Goal: Transaction & Acquisition: Purchase product/service

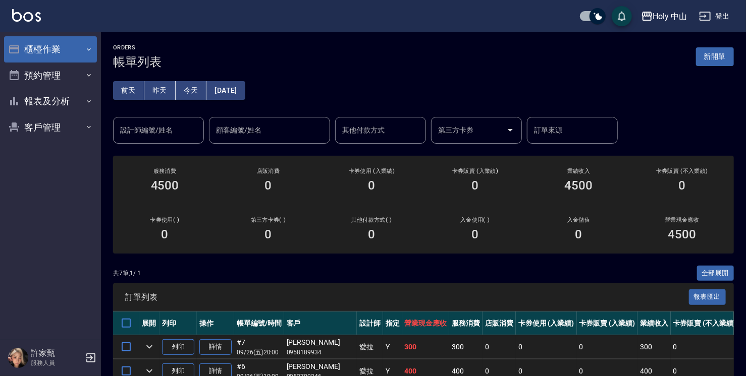
click at [81, 49] on button "櫃檯作業" at bounding box center [50, 49] width 93 height 26
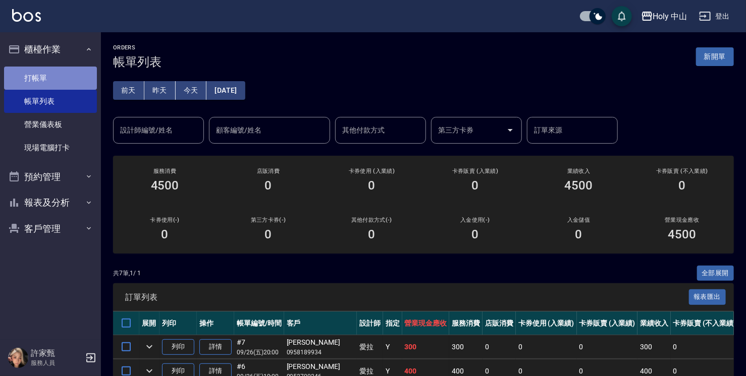
click at [65, 77] on link "打帳單" at bounding box center [50, 78] width 93 height 23
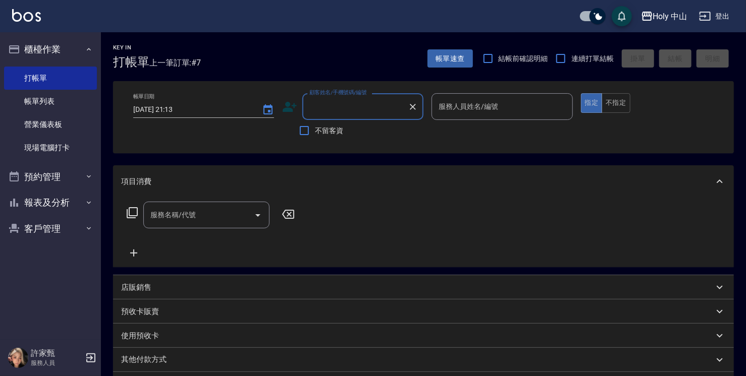
click at [293, 103] on icon at bounding box center [289, 106] width 15 height 15
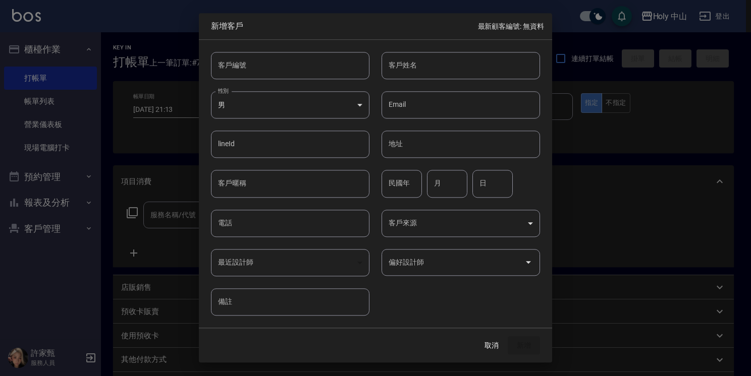
click at [246, 230] on input "電話" at bounding box center [290, 223] width 158 height 27
type input "0985868614"
click at [420, 66] on input "客戶姓名" at bounding box center [460, 65] width 158 height 27
type input "x"
type input "[PERSON_NAME]"
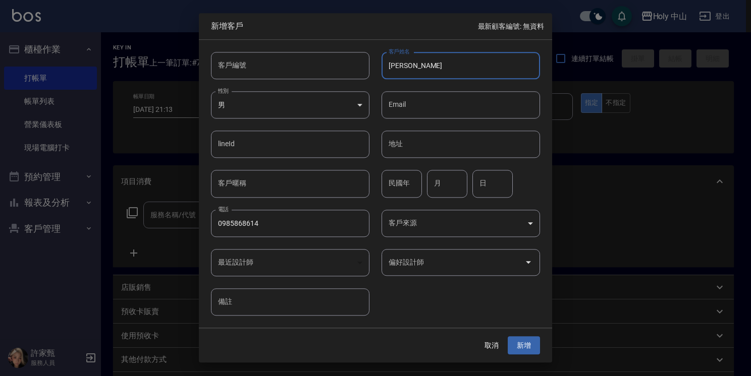
click at [531, 227] on body "Holy 中山 登出 櫃檯作業 打帳單 帳單列表 營業儀表板 現場電腦打卡 預約管理 預約管理 單日預約紀錄 單週預約紀錄 報表及分析 報表目錄 店家日報表 …" at bounding box center [375, 253] width 751 height 506
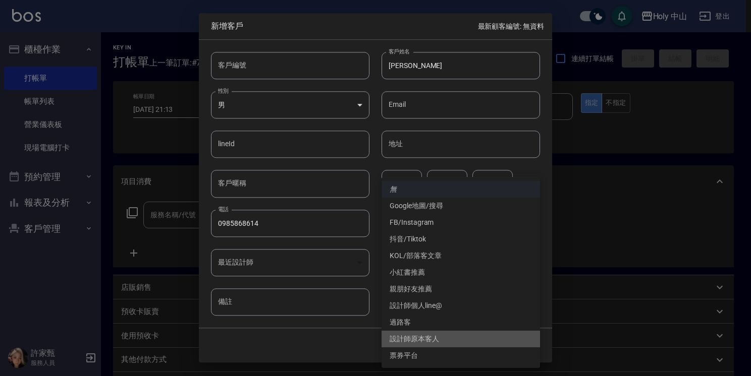
click at [426, 342] on li "設計師原本客人" at bounding box center [460, 339] width 158 height 17
type input "設計師原本客人"
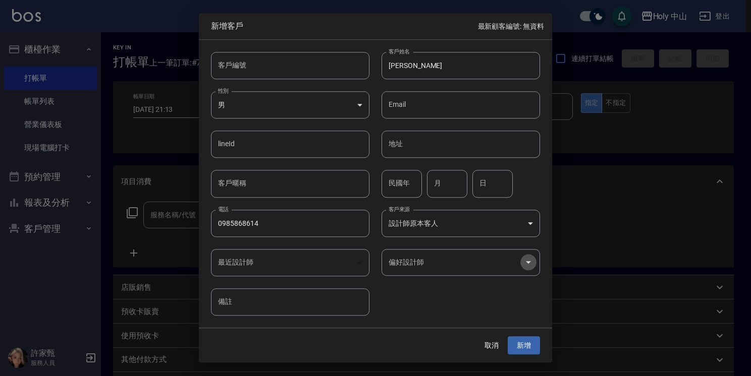
click at [533, 268] on icon "Open" at bounding box center [528, 263] width 12 height 12
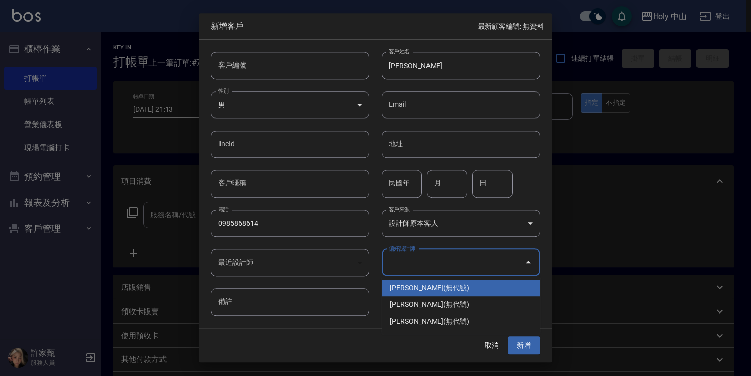
click at [421, 289] on li "[PERSON_NAME](無代號)" at bounding box center [460, 288] width 158 height 17
type input "許家甄"
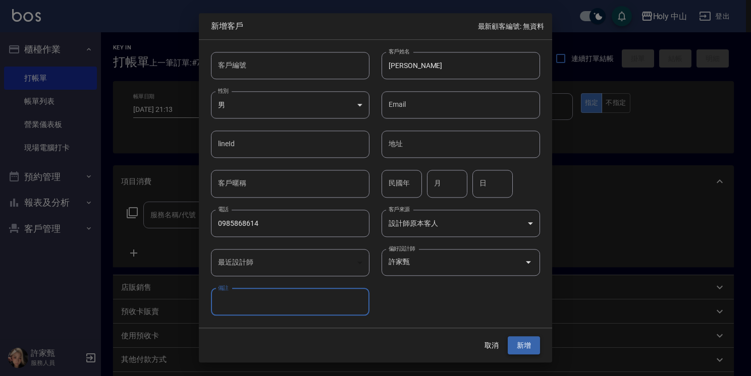
click at [529, 346] on button "新增" at bounding box center [523, 345] width 32 height 19
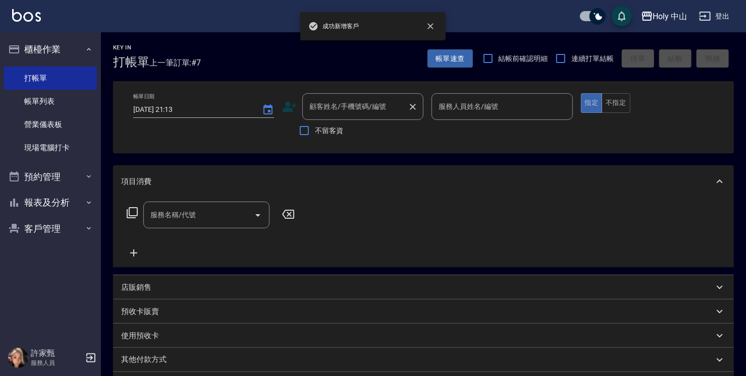
click at [327, 105] on input "顧客姓名/手機號碼/編號" at bounding box center [355, 107] width 97 height 18
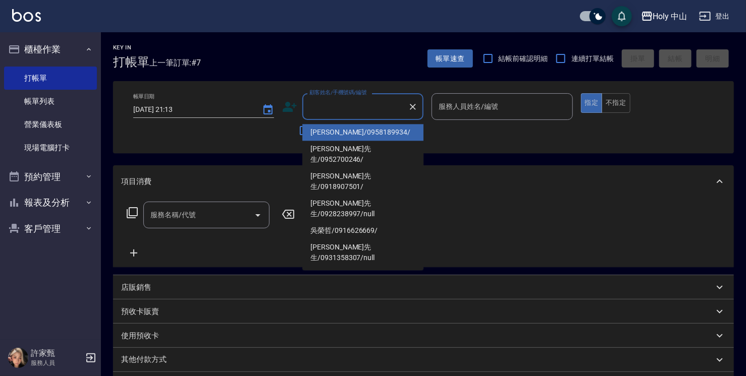
type input "ㄢ"
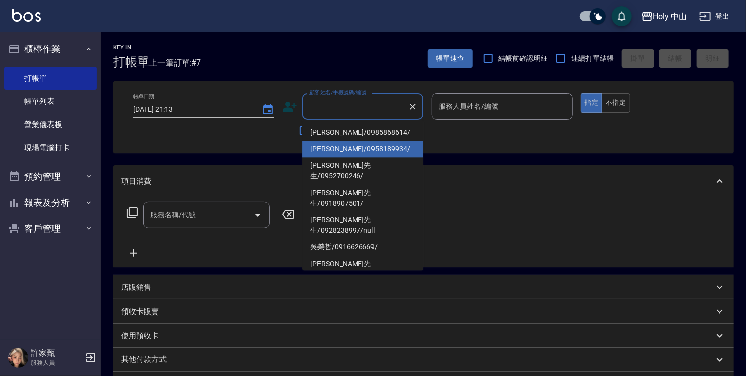
click at [349, 130] on li "[PERSON_NAME]/0985868614/" at bounding box center [362, 132] width 121 height 17
type input "[PERSON_NAME]/0985868614/"
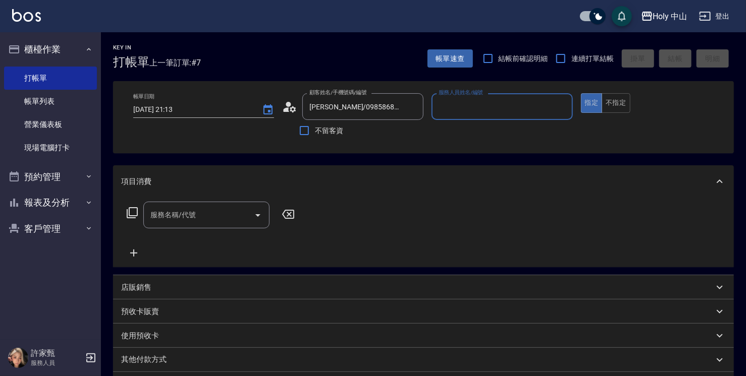
type input "愛拉(無代號)"
click at [208, 211] on input "服務名稱/代號" at bounding box center [199, 215] width 102 height 18
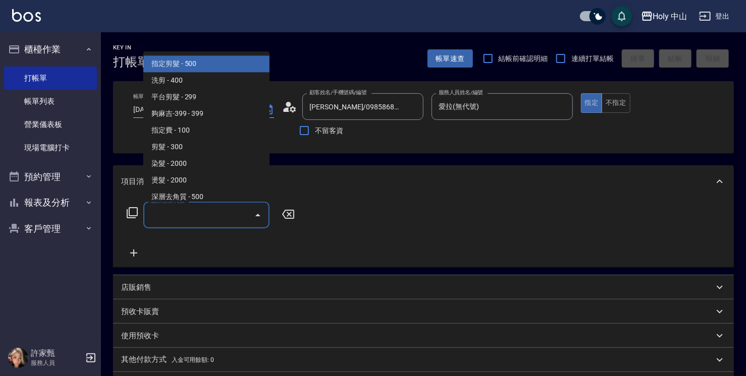
click at [176, 55] on span "指定剪髮 - 500" at bounding box center [206, 63] width 126 height 17
type input "指定剪髮(1)"
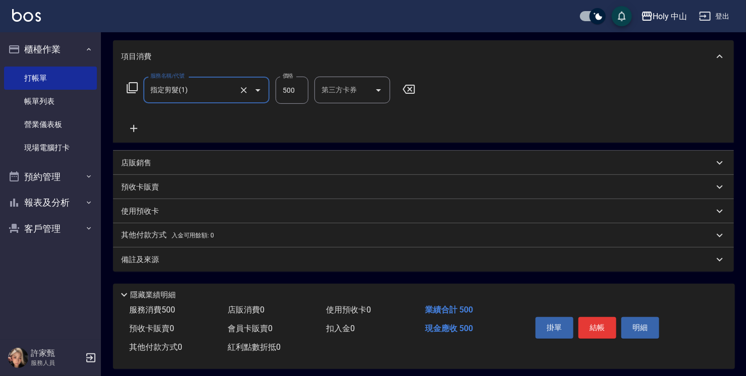
scroll to position [133, 0]
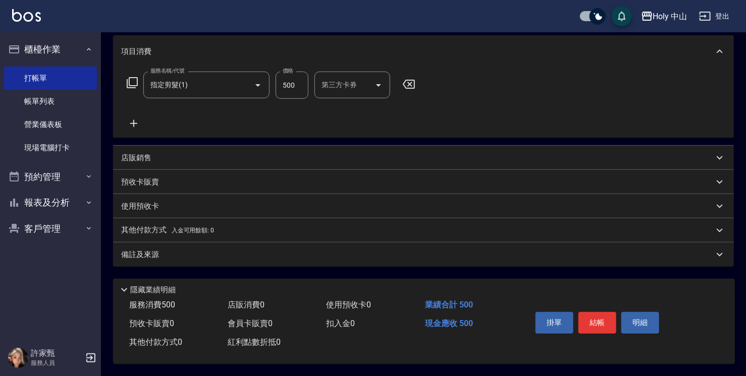
click at [374, 255] on div "備註及來源" at bounding box center [417, 255] width 592 height 11
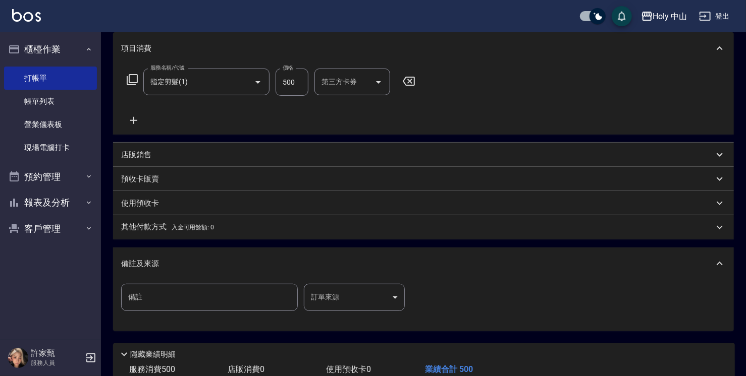
click at [352, 296] on body "Holy 中山 登出 櫃檯作業 打帳單 帳單列表 營業儀表板 現場電腦打卡 預約管理 預約管理 單日預約紀錄 單週預約紀錄 報表及分析 報表目錄 店家日報表 …" at bounding box center [373, 154] width 746 height 574
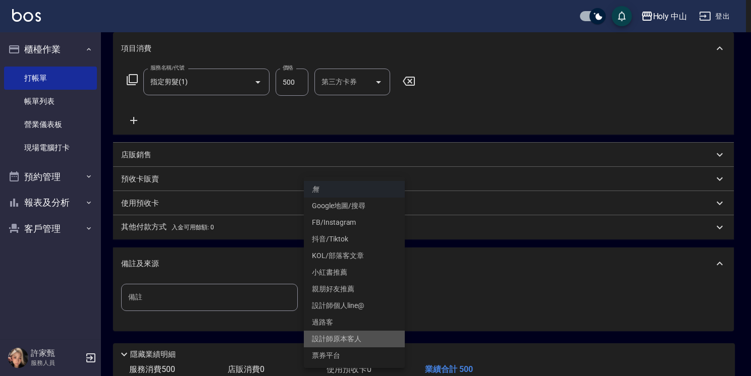
click at [358, 338] on li "設計師原本客人" at bounding box center [354, 339] width 101 height 17
type input "設計師原本客人"
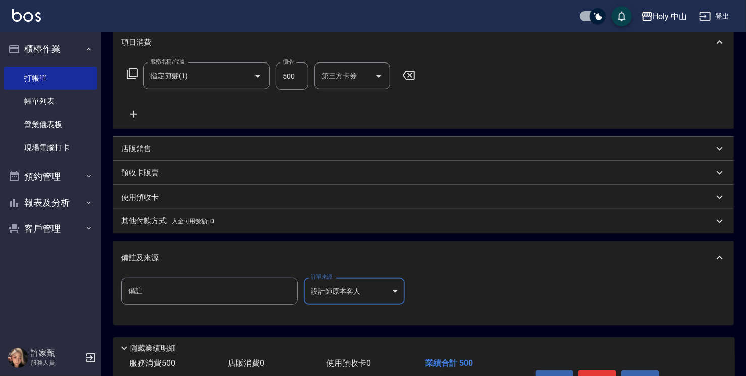
scroll to position [201, 0]
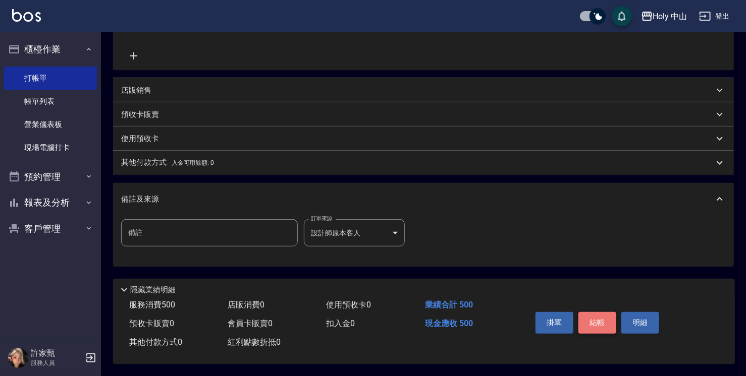
click at [597, 317] on button "結帳" at bounding box center [597, 322] width 38 height 21
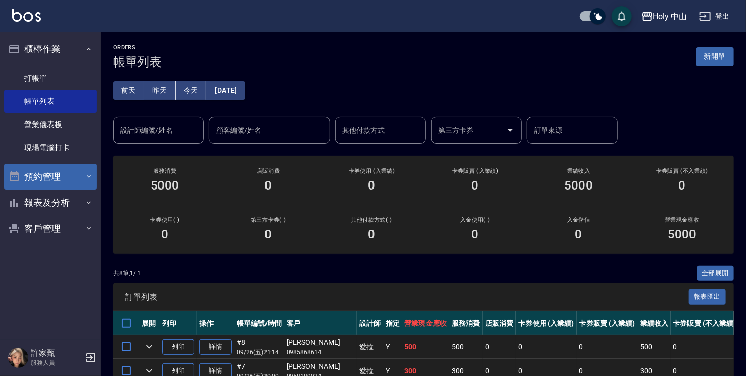
click at [70, 179] on button "預約管理" at bounding box center [50, 177] width 93 height 26
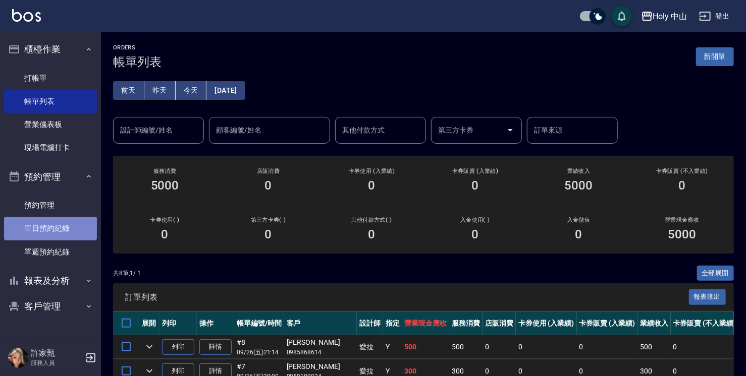
click at [71, 229] on link "單日預約紀錄" at bounding box center [50, 228] width 93 height 23
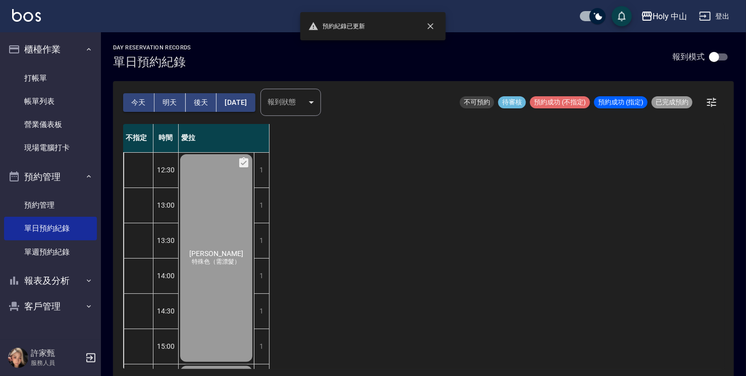
click at [170, 106] on button "明天" at bounding box center [169, 102] width 31 height 19
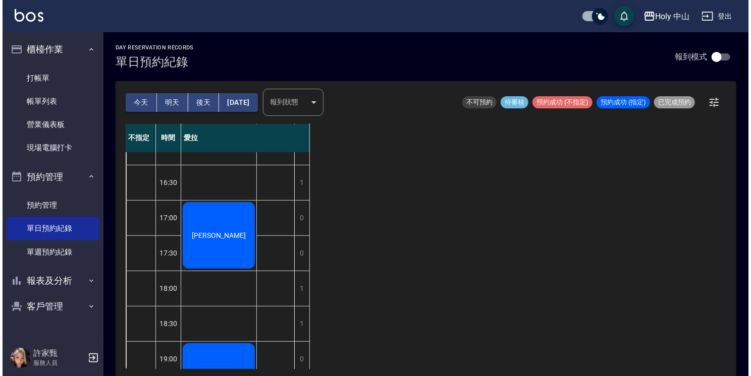
scroll to position [356, 0]
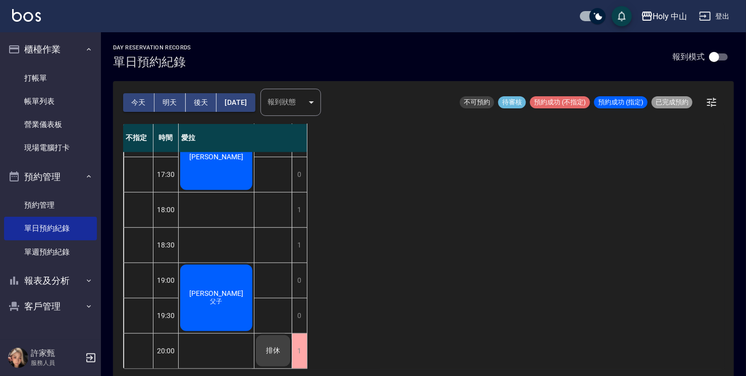
click at [308, 346] on div "不指定 時間 愛拉 12:30 13:00 13:30 14:00 14:30 15:00 15:30 16:00 16:30 17:00 17:30 18:…" at bounding box center [423, 246] width 600 height 245
click at [293, 346] on div "1" at bounding box center [299, 351] width 15 height 35
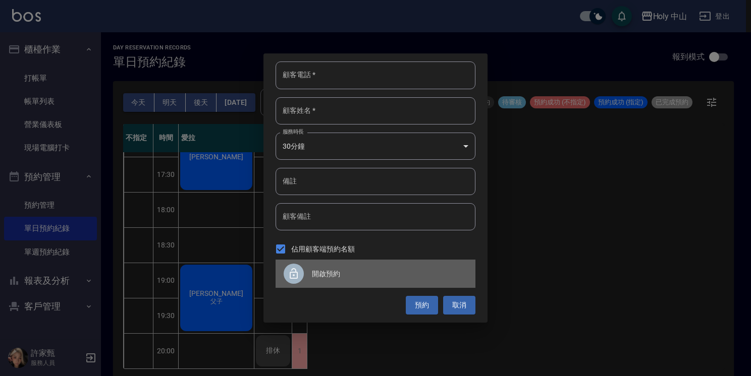
click at [297, 278] on icon at bounding box center [294, 273] width 8 height 11
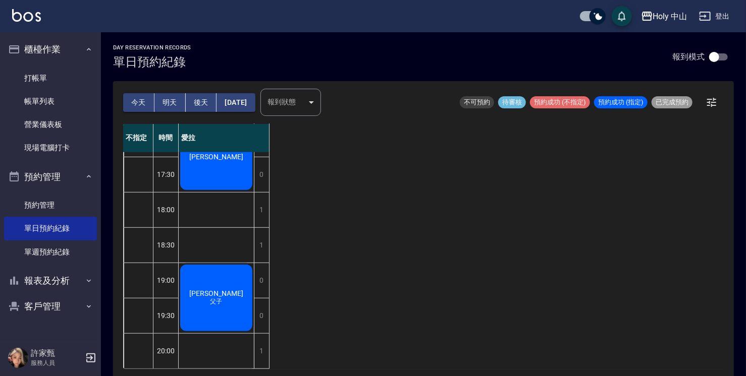
click at [217, 298] on span "父子" at bounding box center [216, 302] width 16 height 9
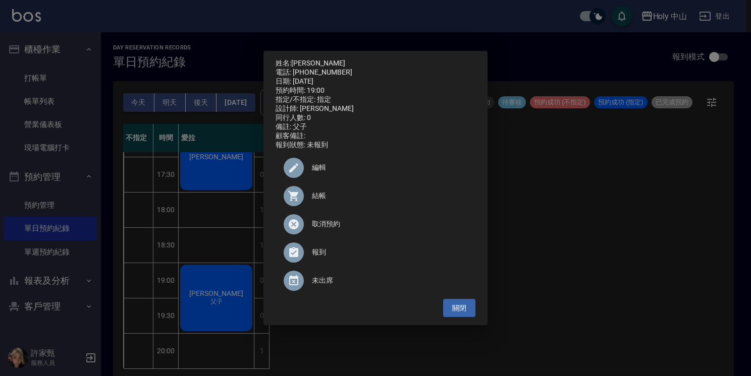
click at [296, 173] on icon at bounding box center [294, 168] width 12 height 12
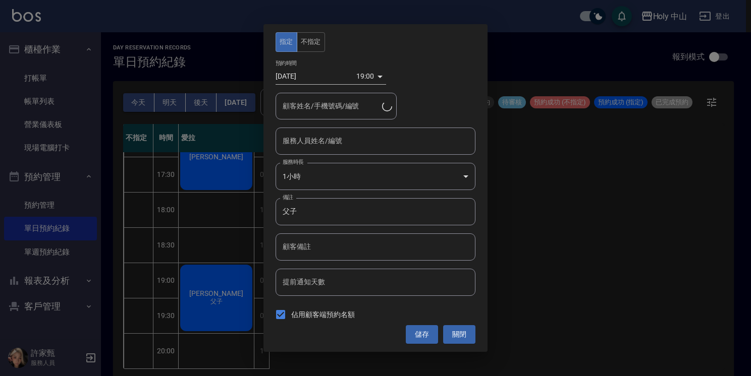
type input "愛拉(無代號)"
type input "[PERSON_NAME]/0922090838"
click at [376, 76] on div "19:00 1758970800000" at bounding box center [371, 76] width 30 height 17
click at [365, 79] on body "Holy 中山 登出 櫃檯作業 打帳單 帳單列表 營業儀表板 現場電腦打卡 預約管理 預約管理 單日預約紀錄 單週預約紀錄 報表及分析 報表目錄 店家日報表 …" at bounding box center [375, 189] width 751 height 379
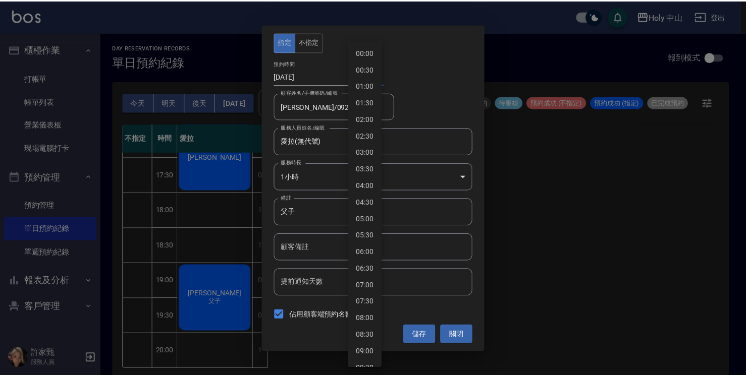
scroll to position [479, 0]
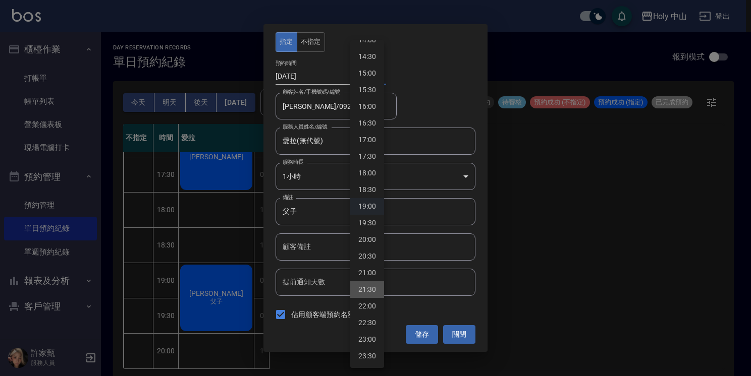
click at [363, 289] on li "21:30" at bounding box center [367, 289] width 34 height 17
type input "1758979800000"
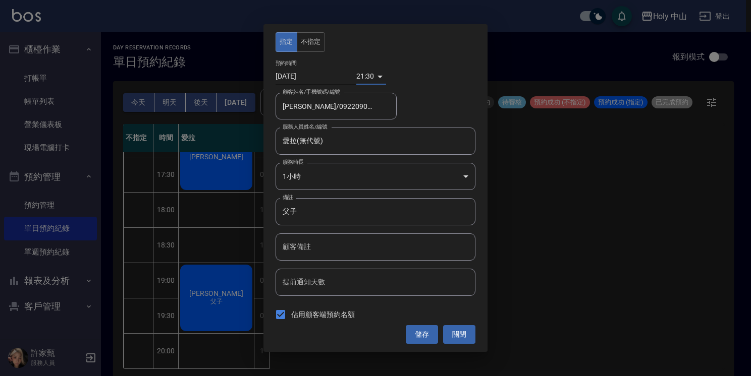
click at [305, 76] on input "[DATE]" at bounding box center [315, 76] width 81 height 17
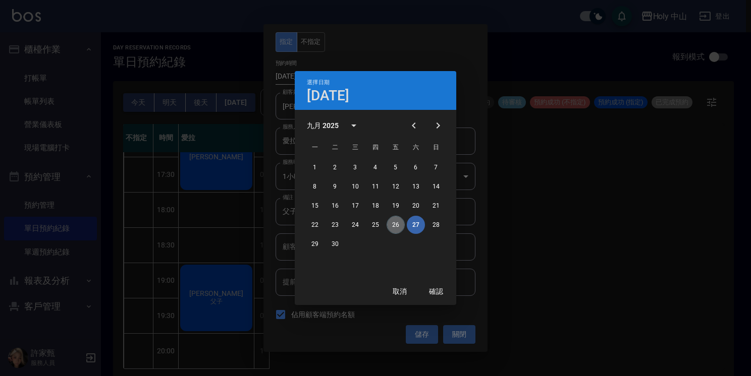
click at [397, 224] on button "26" at bounding box center [395, 225] width 18 height 18
type input "[DATE]"
type input "1758893400000"
click at [423, 338] on div "選擇日期 [DATE] 九月 2025 一 二 三 四 五 六 日 1 2 3 4 5 6 7 8 9 10 11 12 13 14 15 16 17 18 …" at bounding box center [375, 188] width 751 height 376
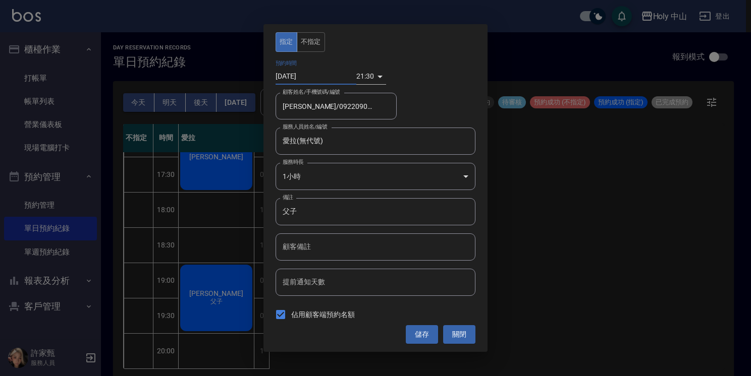
click at [423, 338] on button "儲存" at bounding box center [422, 334] width 32 height 19
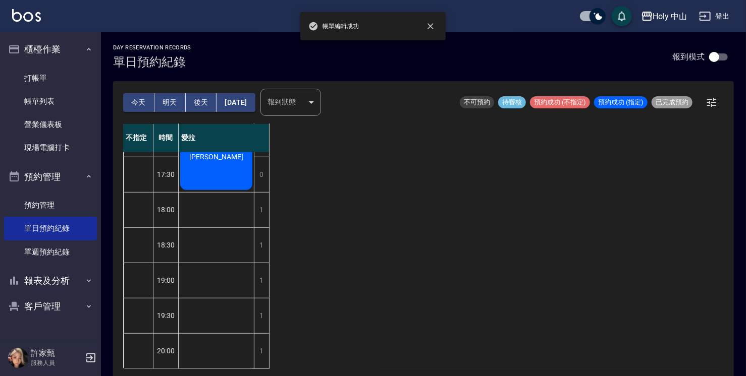
click at [135, 101] on button "今天" at bounding box center [138, 102] width 31 height 19
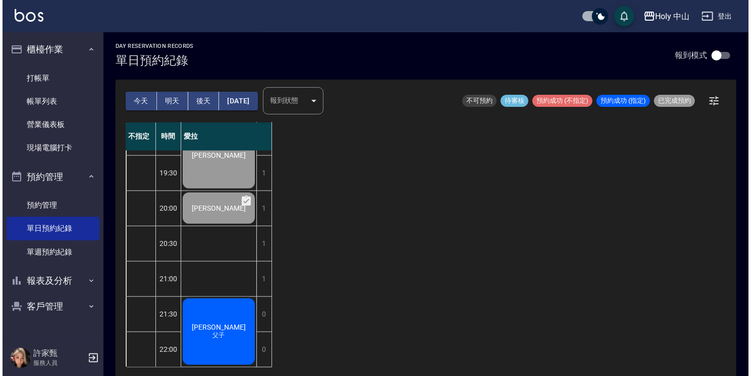
scroll to position [3, 0]
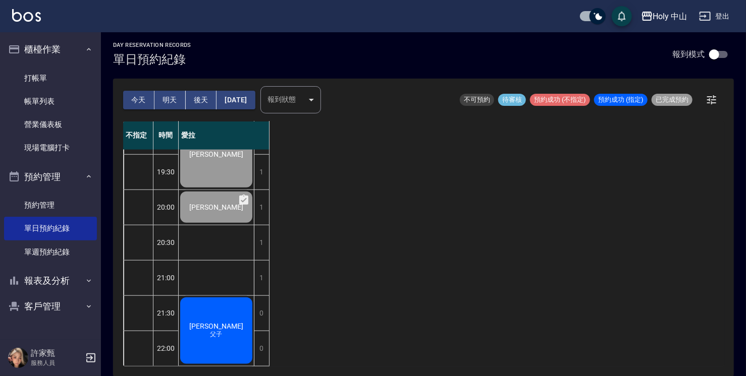
click at [218, 322] on span "[PERSON_NAME]" at bounding box center [216, 326] width 58 height 8
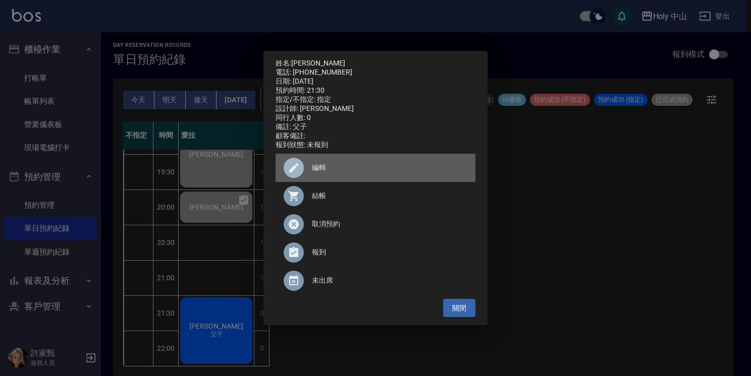
click at [300, 176] on div at bounding box center [293, 168] width 20 height 20
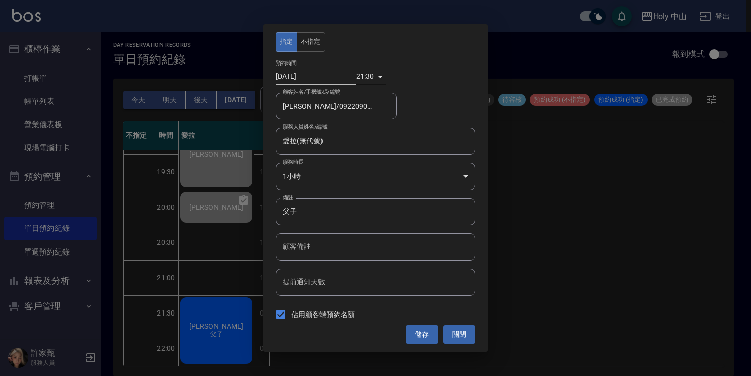
click at [378, 80] on div "21:30 1758893400000" at bounding box center [371, 76] width 30 height 17
click at [376, 76] on div "21:30 1758893400000" at bounding box center [371, 76] width 30 height 17
click at [362, 76] on body "Holy 中山 登出 櫃檯作業 打帳單 帳單列表 營業儀表板 現場電腦打卡 預約管理 預約管理 單日預約紀錄 單週預約紀錄 報表及分析 報表目錄 店家日報表 …" at bounding box center [375, 186] width 751 height 379
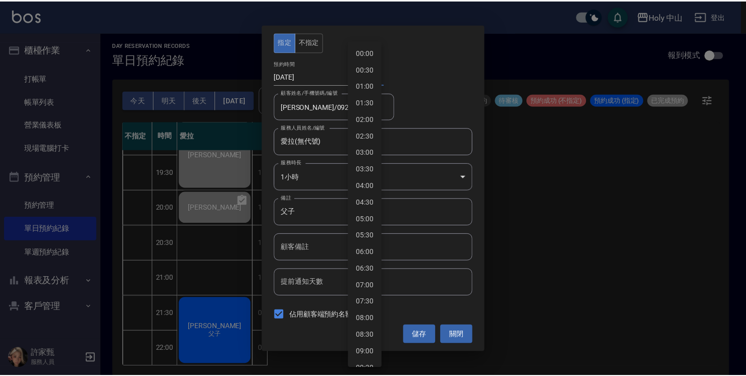
scroll to position [479, 0]
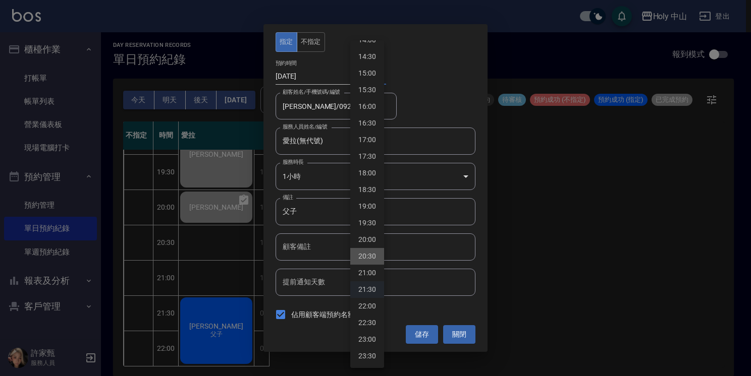
click at [372, 258] on li "20:30" at bounding box center [367, 256] width 34 height 17
type input "1758889800000"
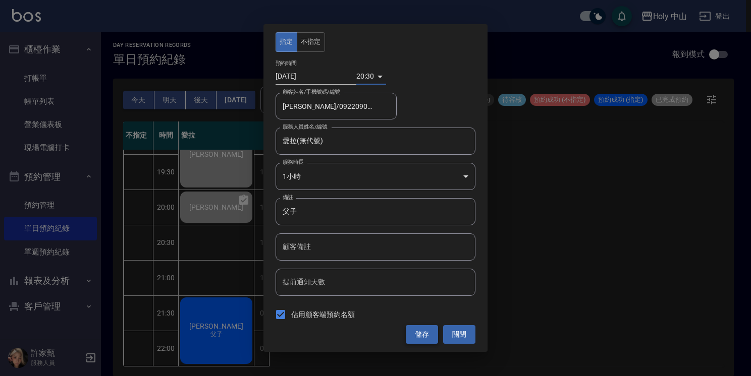
click at [420, 336] on button "儲存" at bounding box center [422, 334] width 32 height 19
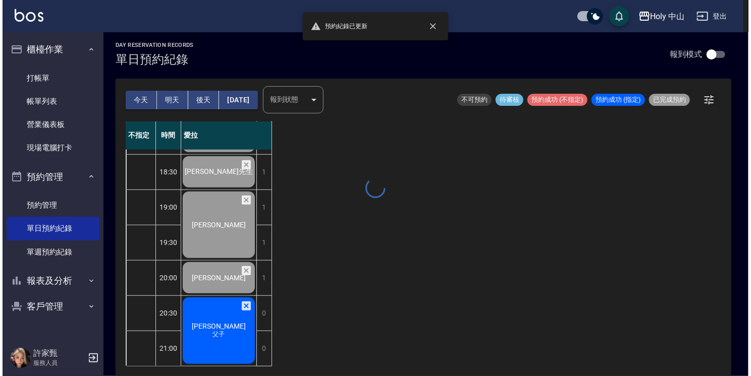
scroll to position [426, 0]
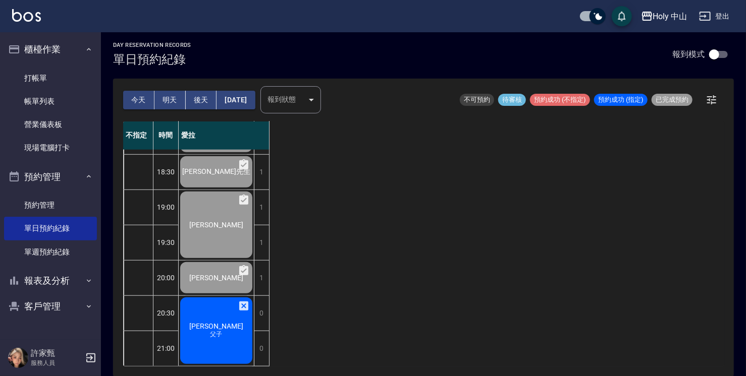
click at [214, 330] on span "父子" at bounding box center [216, 334] width 16 height 9
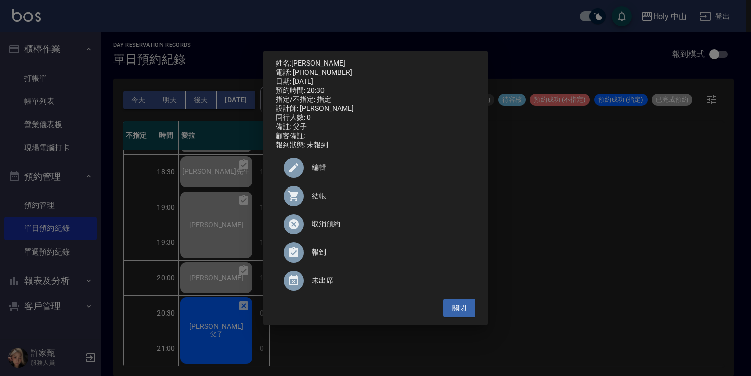
click at [316, 173] on span "編輯" at bounding box center [389, 167] width 155 height 11
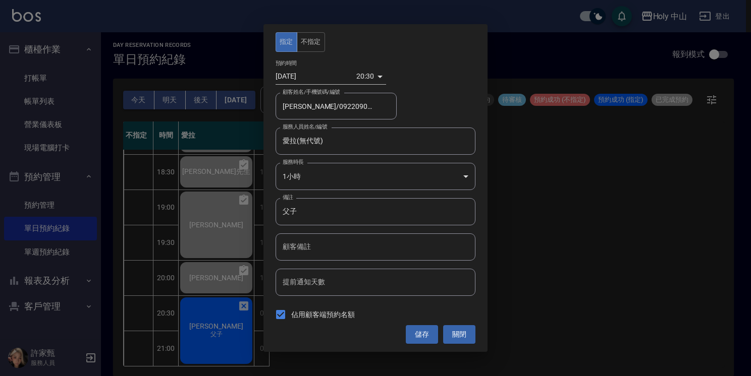
click at [465, 177] on body "Holy 中山 登出 櫃檯作業 打帳單 帳單列表 營業儀表板 現場電腦打卡 預約管理 預約管理 單日預約紀錄 單週預約紀錄 報表及分析 報表目錄 店家日報表 …" at bounding box center [375, 186] width 751 height 379
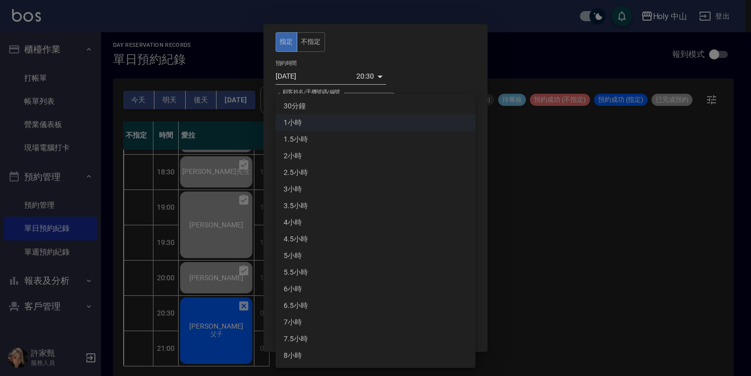
click at [307, 106] on li "30分鐘" at bounding box center [375, 106] width 200 height 17
type input "1"
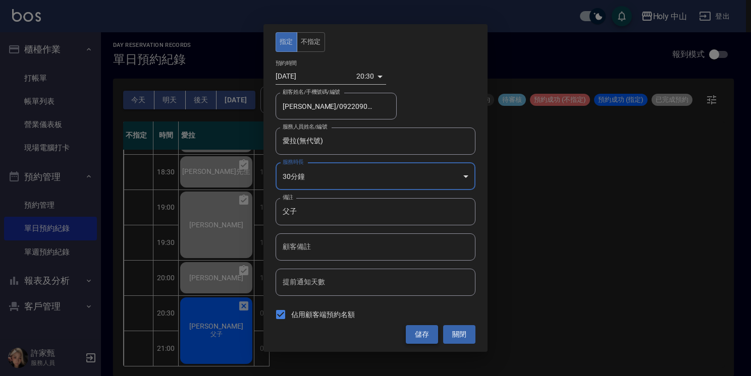
click at [416, 335] on button "儲存" at bounding box center [422, 334] width 32 height 19
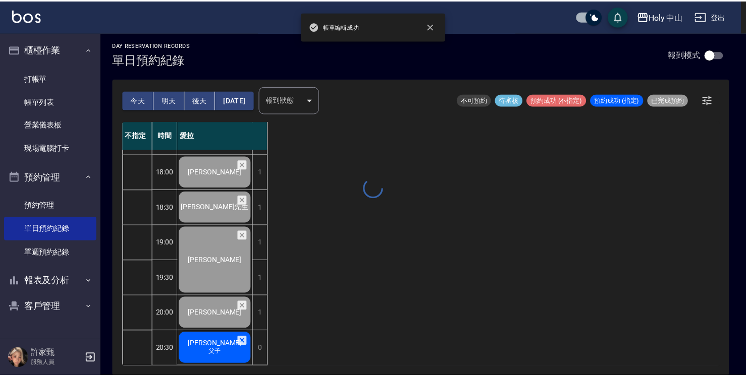
scroll to position [391, 0]
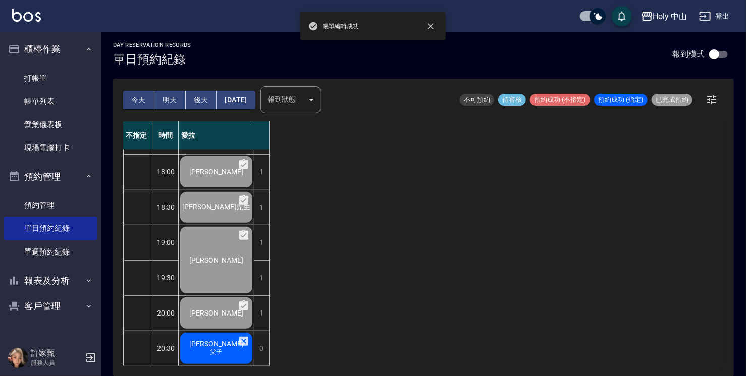
click at [214, 348] on span "父子" at bounding box center [216, 352] width 16 height 9
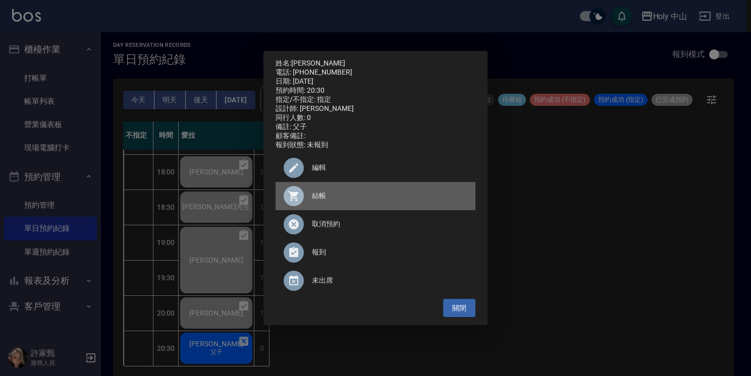
click at [321, 201] on span "結帳" at bounding box center [389, 196] width 155 height 11
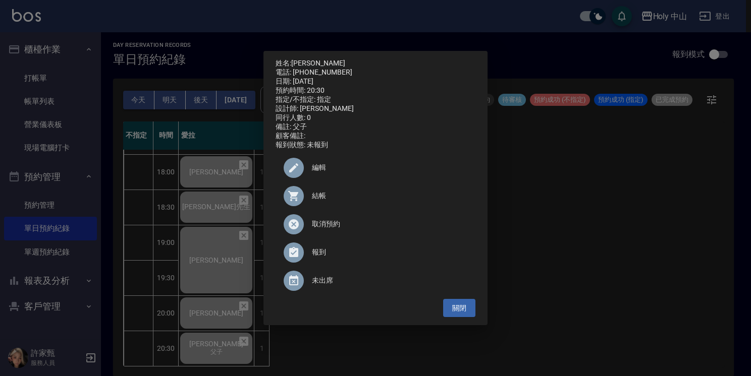
click at [633, 255] on div "姓名: [PERSON_NAME] 電話: [PHONE_NUMBER] 日期: [DATE] 預約時間: 20:30 指定/不指定: 指定 設計師: 愛拉 …" at bounding box center [375, 188] width 751 height 376
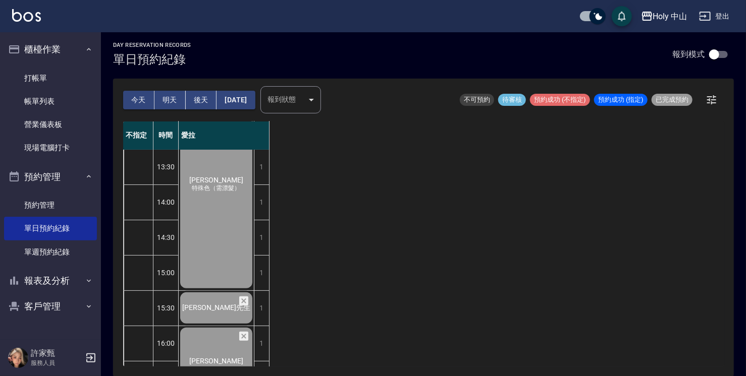
scroll to position [0, 0]
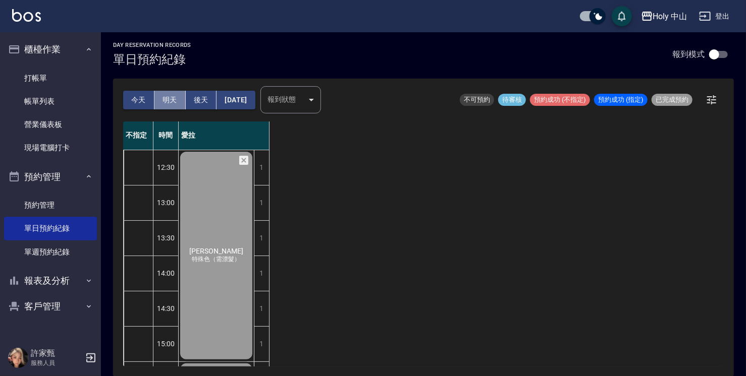
click at [171, 99] on button "明天" at bounding box center [169, 100] width 31 height 19
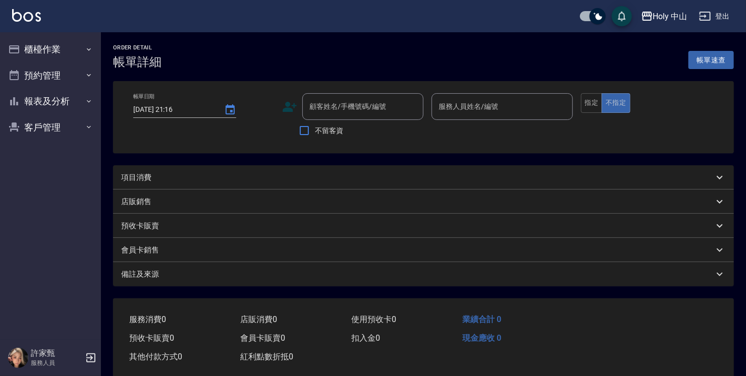
type input "2025/09/26 20:30"
type input "愛拉(無代號)"
type input "父子"
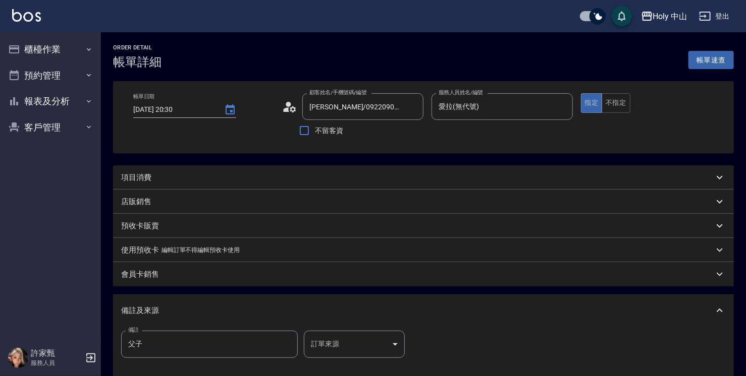
type input "羅允成/0922090838/null"
click at [149, 178] on p "項目消費" at bounding box center [136, 178] width 30 height 11
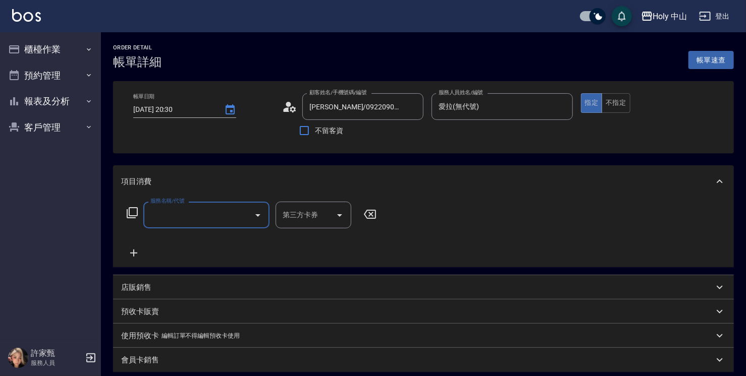
click at [179, 212] on input "服務名稱/代號" at bounding box center [199, 215] width 102 height 18
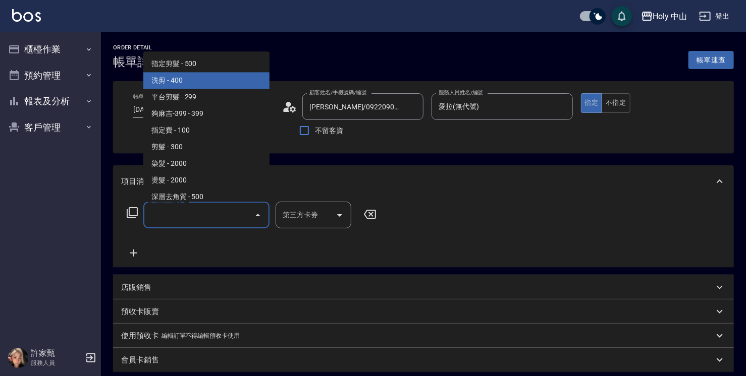
click at [199, 80] on span "洗剪 - 400" at bounding box center [206, 80] width 126 height 17
type input "洗剪(3)"
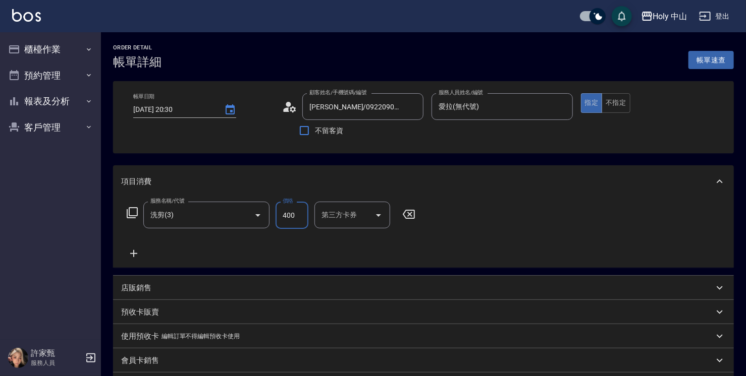
click at [291, 221] on input "400" at bounding box center [291, 215] width 33 height 27
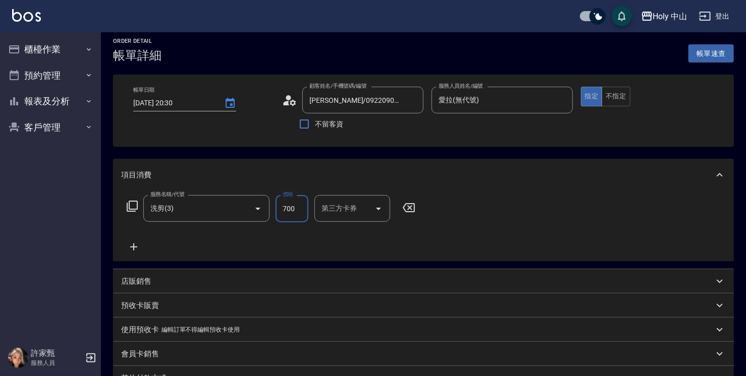
scroll to position [202, 0]
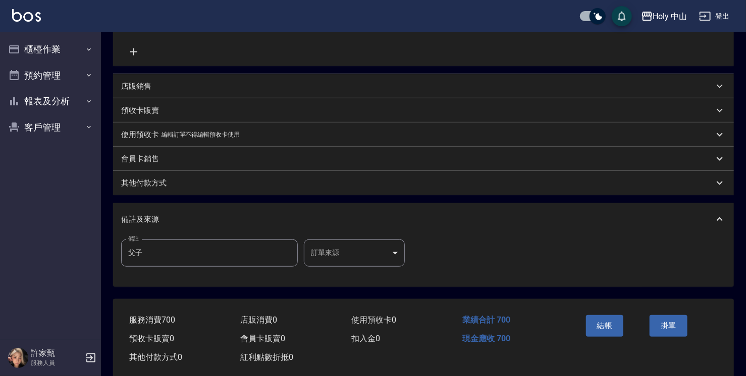
type input "700"
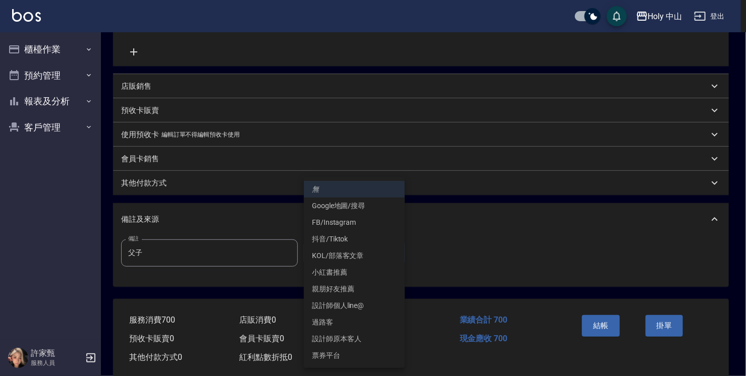
click at [341, 256] on body "Holy 中山 登出 櫃檯作業 打帳單 帳單列表 營業儀表板 現場電腦打卡 預約管理 預約管理 單日預約紀錄 單週預約紀錄 報表及分析 報表目錄 店家日報表 …" at bounding box center [373, 94] width 746 height 593
click at [339, 340] on li "設計師原本客人" at bounding box center [354, 339] width 101 height 17
type input "設計師原本客人"
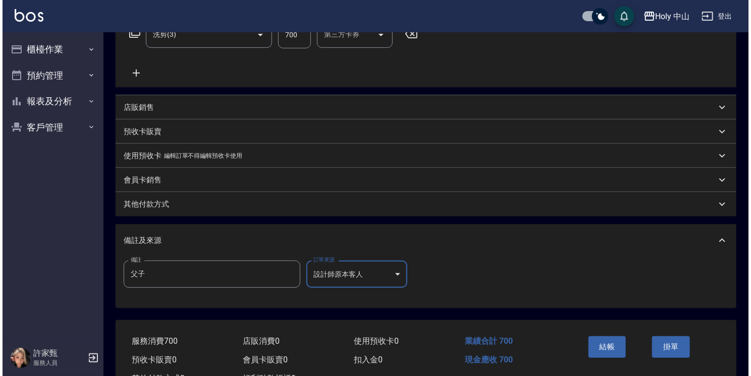
scroll to position [220, 0]
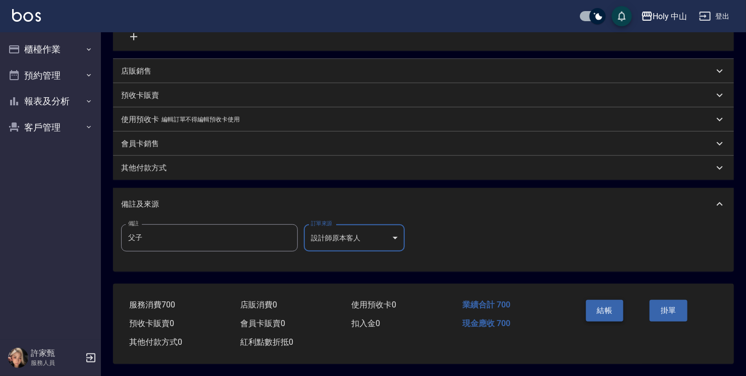
click at [607, 310] on button "結帳" at bounding box center [605, 310] width 38 height 21
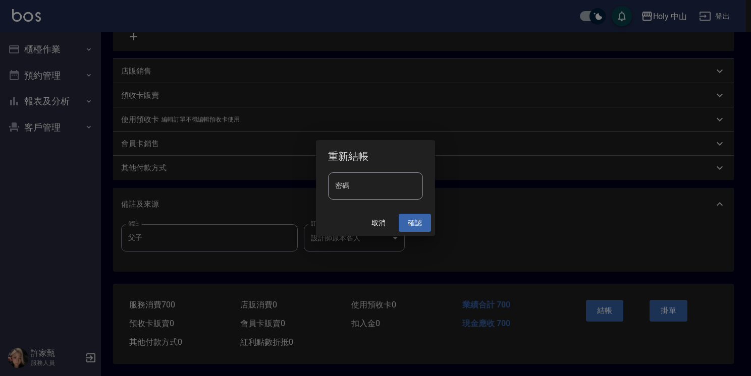
click at [413, 221] on button "確認" at bounding box center [414, 223] width 32 height 19
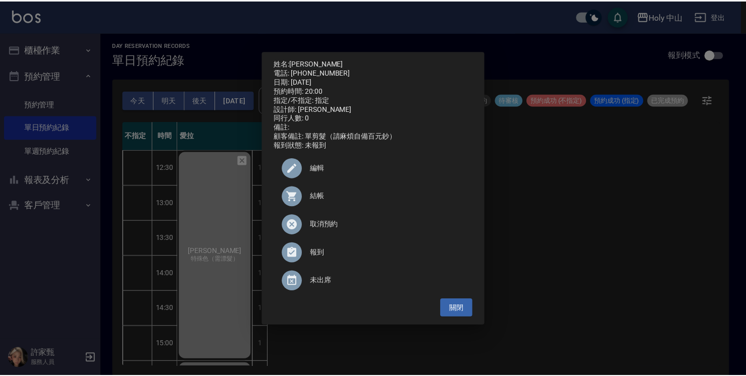
scroll to position [356, 0]
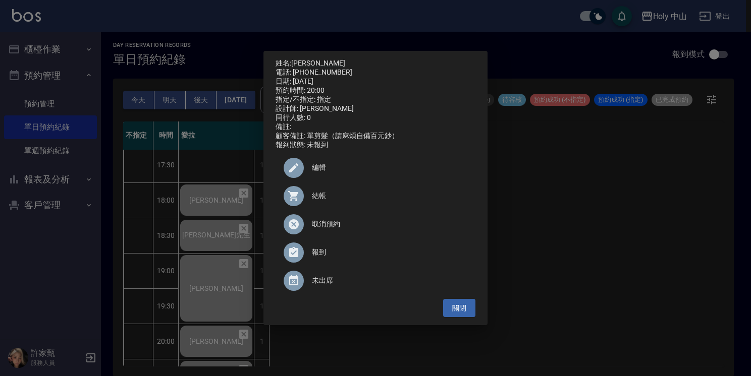
click at [591, 234] on div "姓名: 曾家誠 電話: 0958189934 日期: 2025/09/26 預約時間: 20:00 指定/不指定: 指定 設計師: 愛拉 同行人數: 0 備註…" at bounding box center [375, 188] width 751 height 376
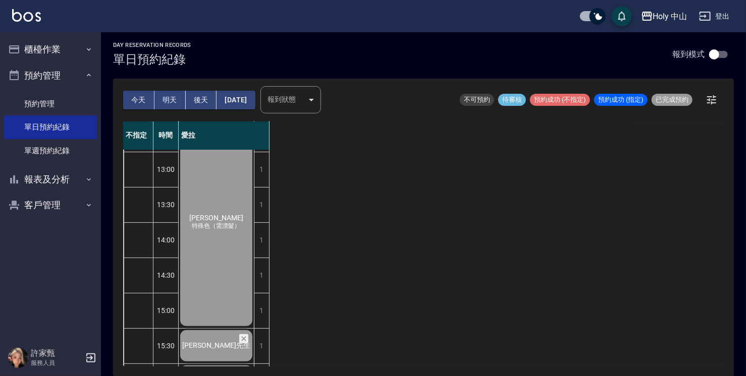
scroll to position [0, 0]
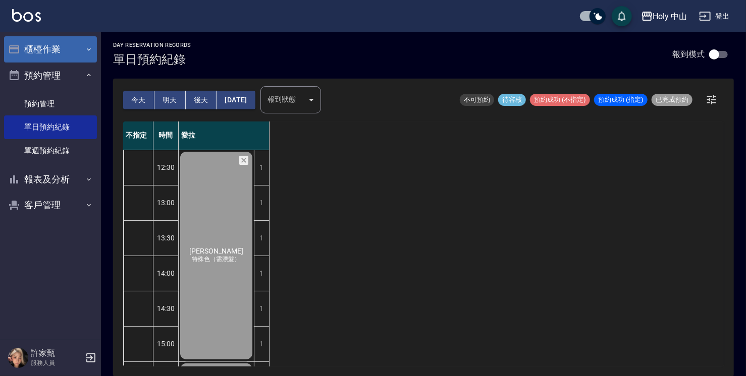
click at [76, 50] on button "櫃檯作業" at bounding box center [50, 49] width 93 height 26
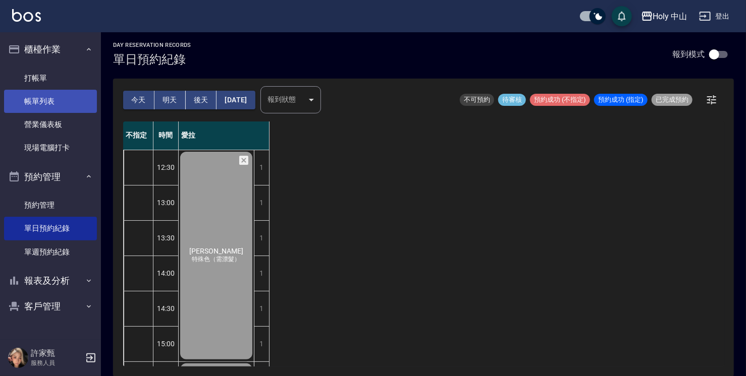
click at [69, 102] on link "帳單列表" at bounding box center [50, 101] width 93 height 23
